Goal: Task Accomplishment & Management: Manage account settings

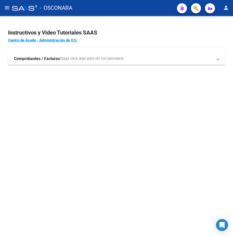
click at [41, 59] on strong "Comprobantes / Facturas" at bounding box center [37, 59] width 46 height 6
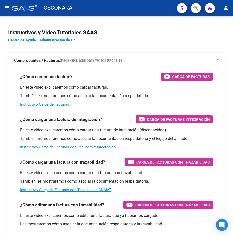
click at [10, 8] on button "menu" at bounding box center [7, 8] width 10 height 10
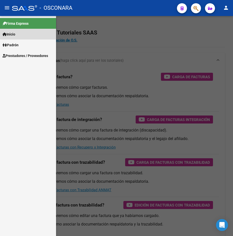
click at [34, 36] on link "Inicio" at bounding box center [28, 34] width 56 height 11
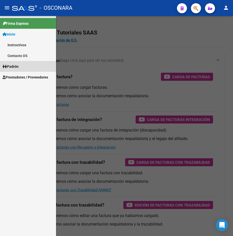
click at [34, 69] on link "Padrón" at bounding box center [28, 66] width 56 height 11
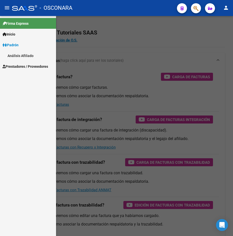
click at [43, 68] on span "Prestadores / Proveedores" at bounding box center [26, 67] width 46 height 6
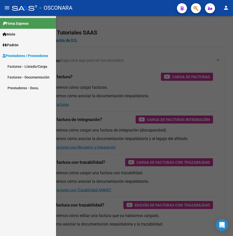
click at [37, 69] on link "Facturas - Listado/Carga" at bounding box center [28, 66] width 56 height 11
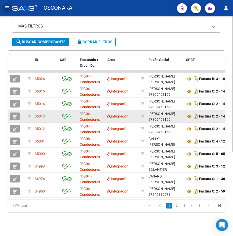
scroll to position [136, 0]
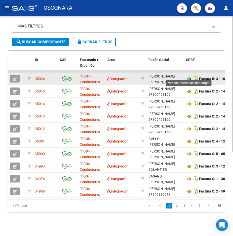
click at [189, 76] on icon at bounding box center [189, 79] width 7 height 6
